Goal: Information Seeking & Learning: Learn about a topic

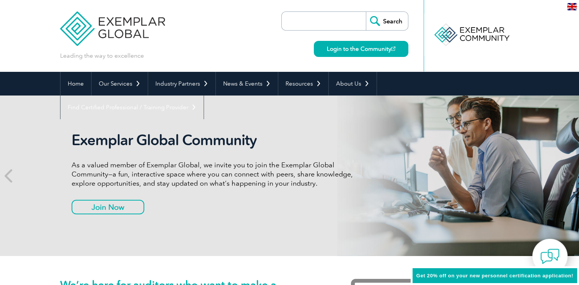
click at [303, 20] on input "search" at bounding box center [325, 21] width 80 height 18
type input "auditor leader"
click at [366, 12] on input "Search" at bounding box center [387, 21] width 42 height 18
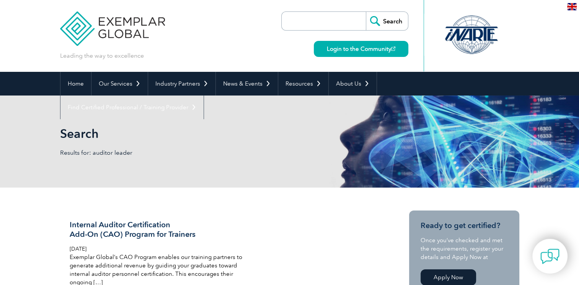
drag, startPoint x: 297, startPoint y: 19, endPoint x: 297, endPoint y: 24, distance: 4.7
click at [297, 19] on input "search" at bounding box center [325, 21] width 80 height 18
type input "a"
type input "ISO 13485"
click at [366, 12] on input "Search" at bounding box center [387, 21] width 42 height 18
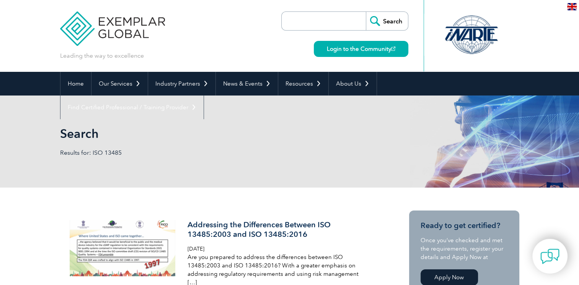
drag, startPoint x: 0, startPoint y: 0, endPoint x: 391, endPoint y: 19, distance: 391.9
click at [387, 16] on input "Search" at bounding box center [387, 21] width 42 height 18
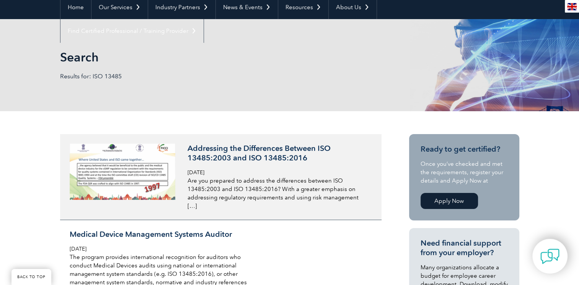
scroll to position [83, 0]
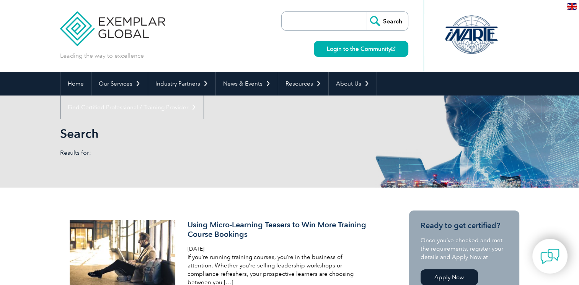
click at [329, 9] on div "Search Login to the Community" at bounding box center [344, 36] width 127 height 72
click at [320, 21] on input "search" at bounding box center [325, 21] width 80 height 18
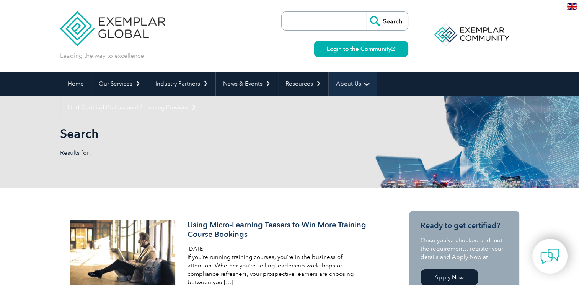
type input "ISO 13485"
click at [392, 24] on input "Search" at bounding box center [387, 21] width 42 height 18
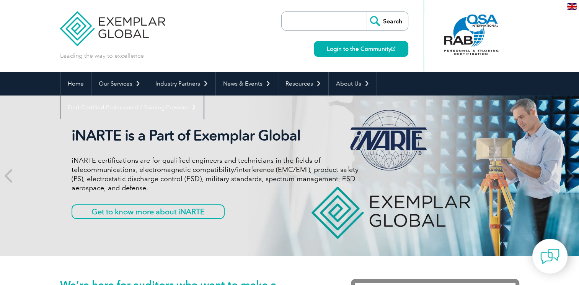
click at [320, 16] on input "search" at bounding box center [325, 21] width 80 height 18
type input "auditor leader"
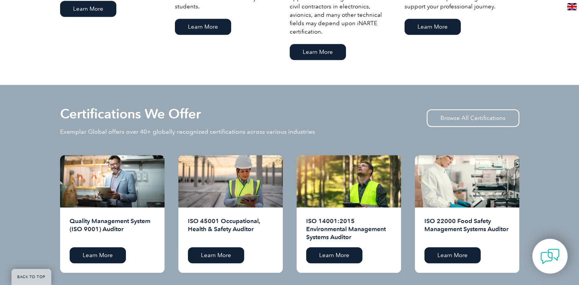
scroll to position [662, 0]
